Goal: Find specific page/section: Find specific page/section

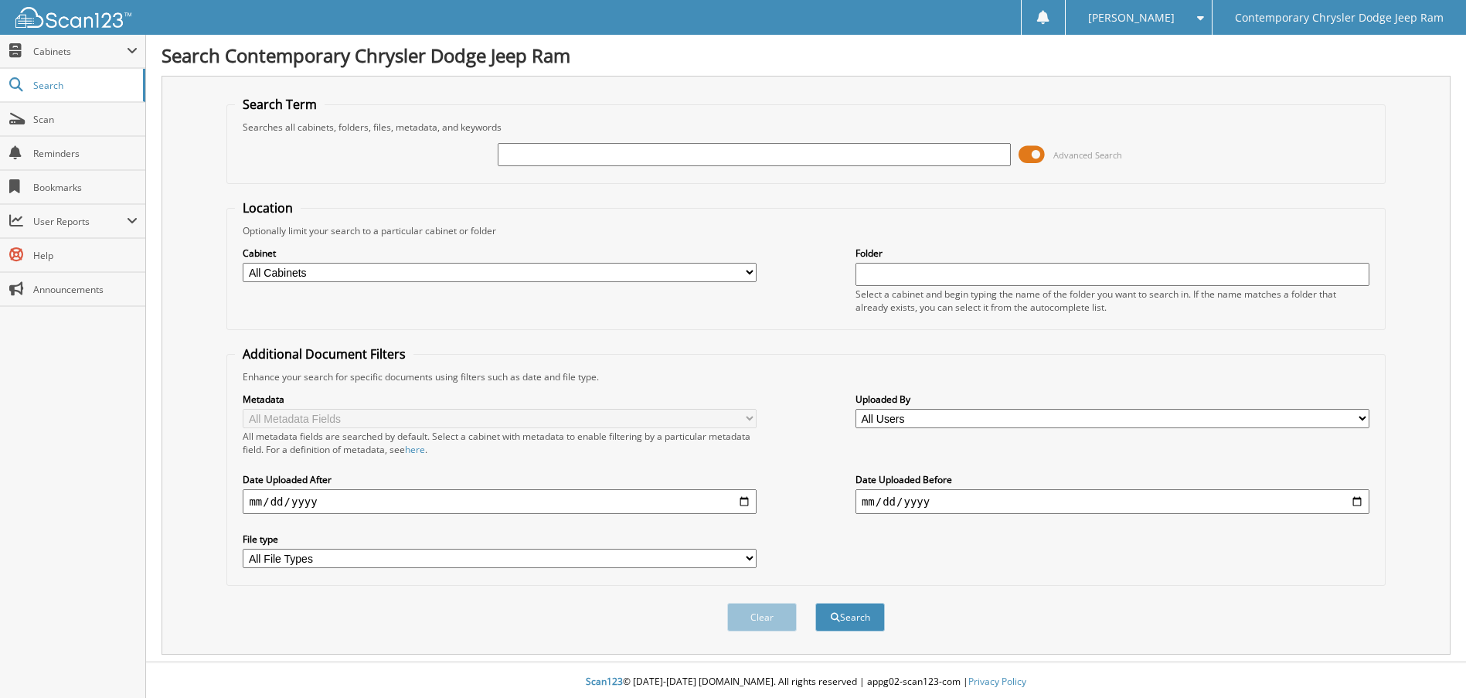
click at [510, 162] on input "text" at bounding box center [755, 154] width 514 height 23
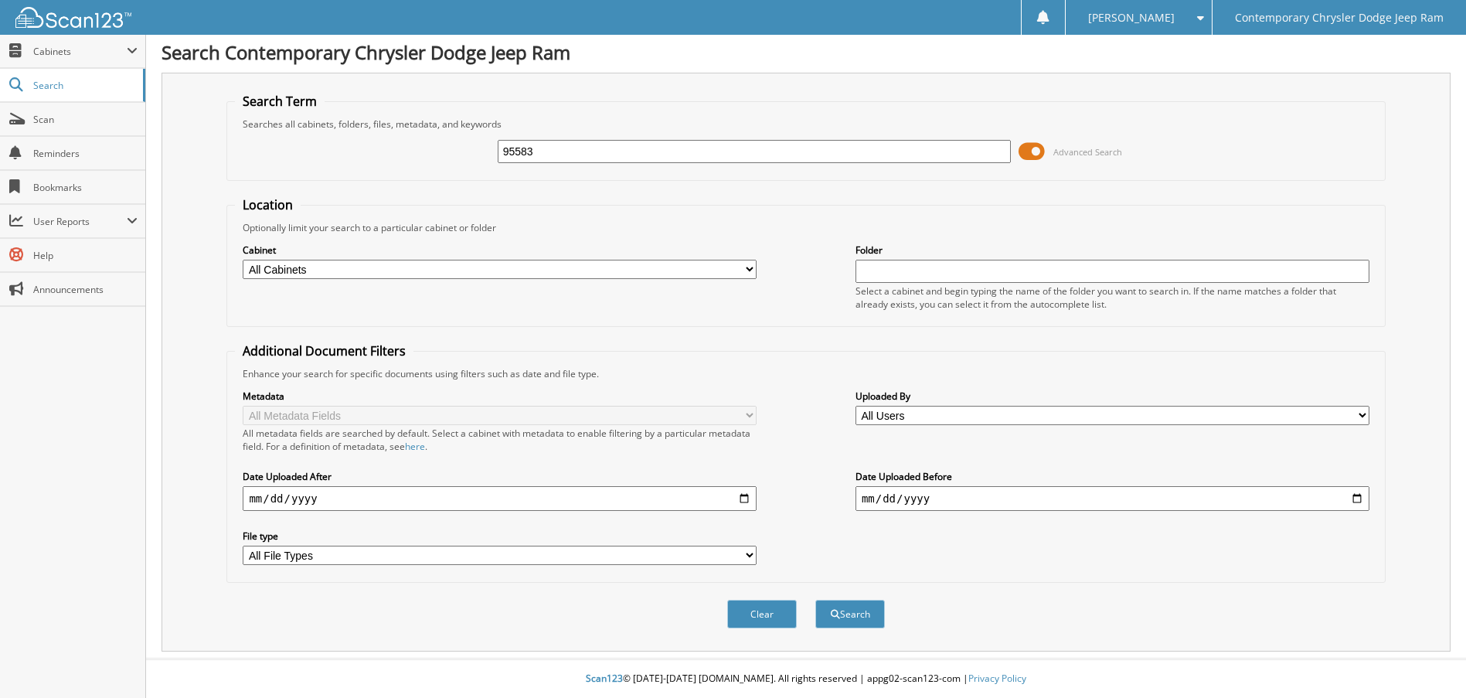
type input "95583"
click at [754, 170] on div "95583 Advanced Search" at bounding box center [806, 152] width 1142 height 42
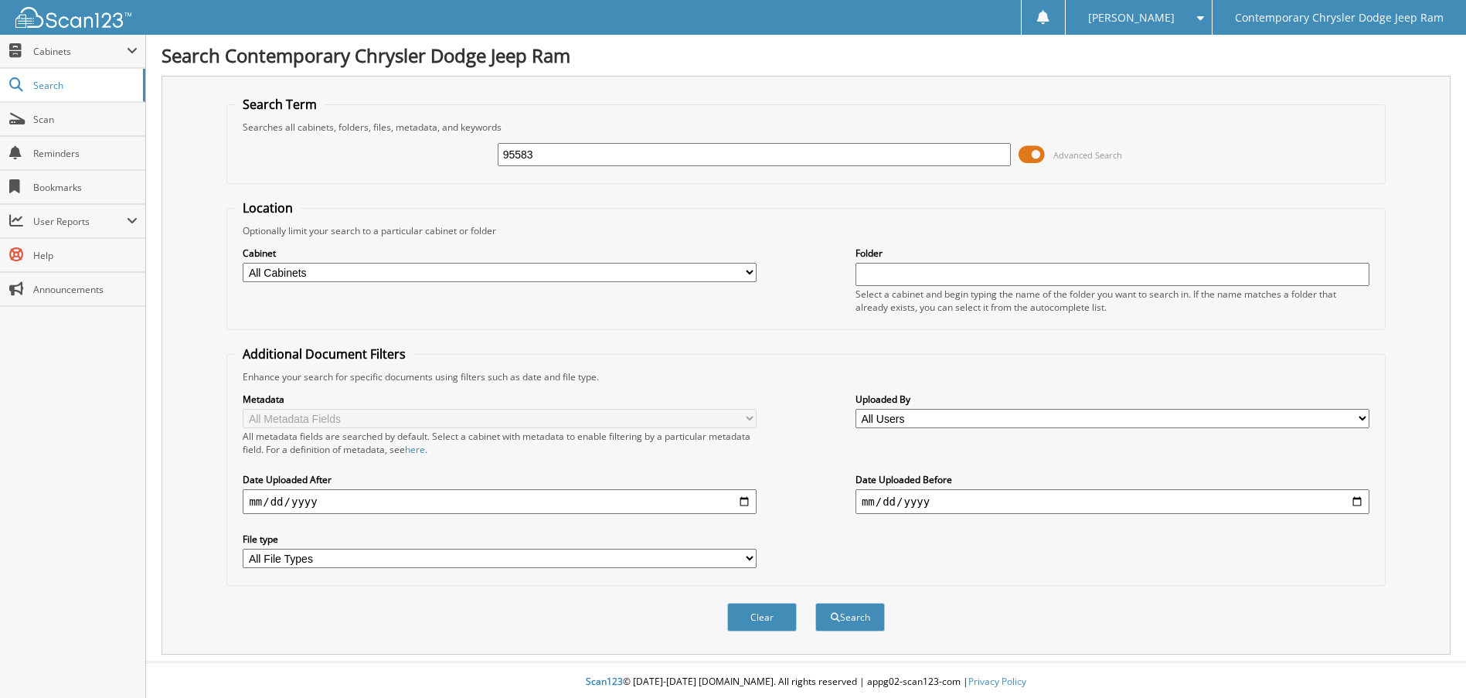
click at [581, 162] on input "95583" at bounding box center [755, 154] width 514 height 23
click at [815, 603] on button "Search" at bounding box center [850, 617] width 70 height 29
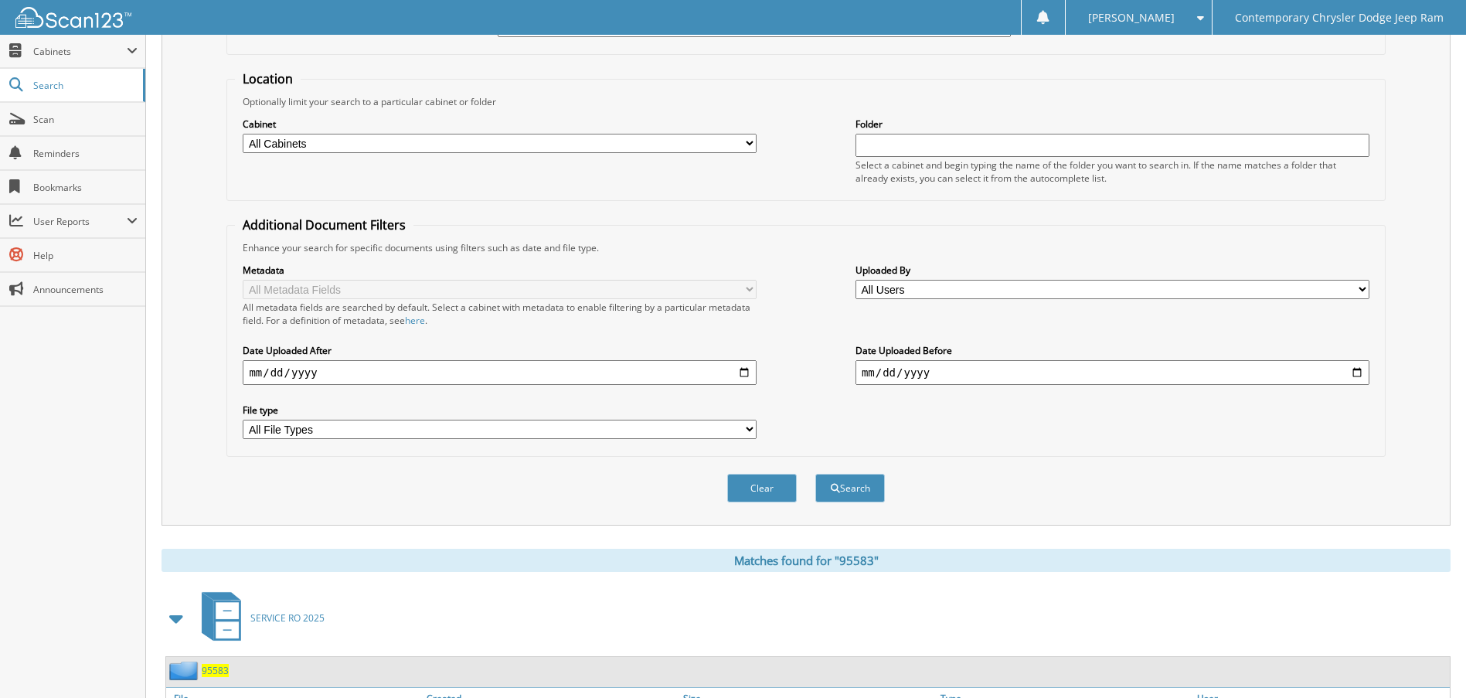
scroll to position [226, 0]
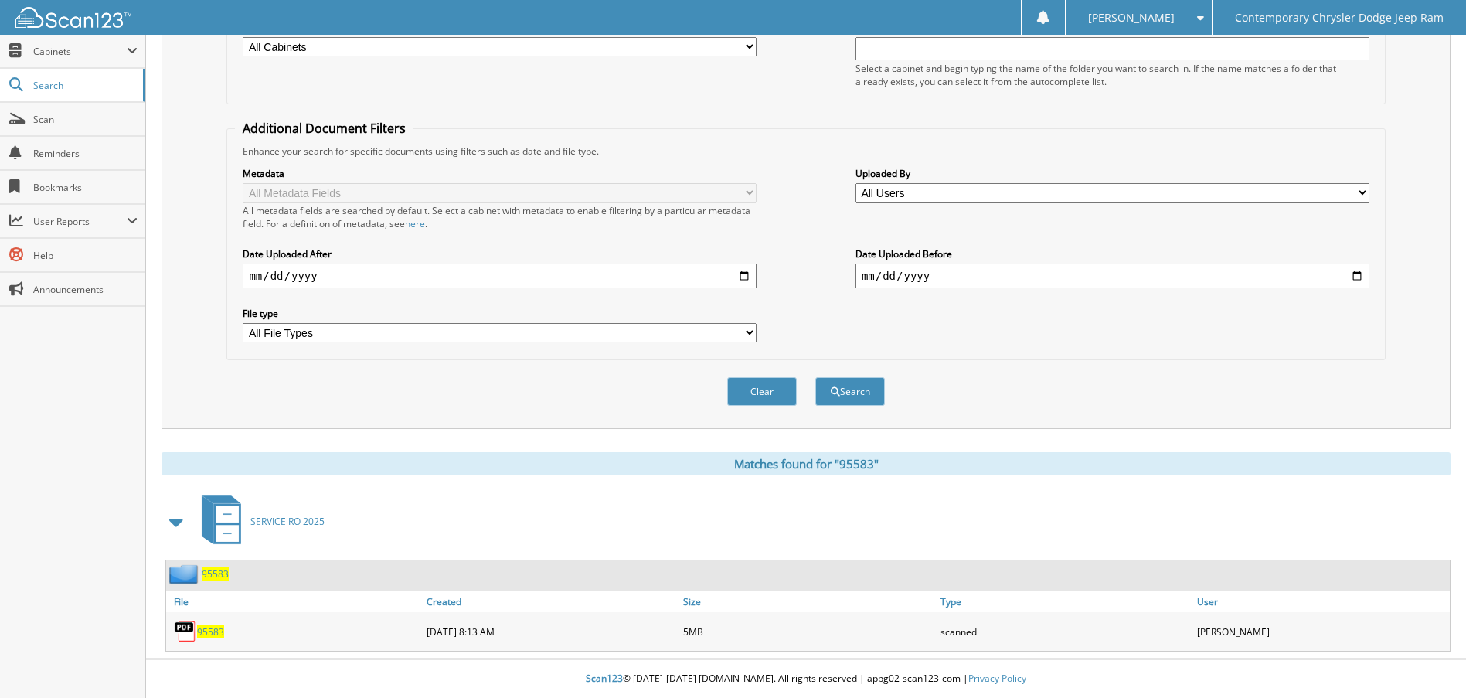
click at [207, 634] on span "95583" at bounding box center [210, 631] width 27 height 13
